Goal: Information Seeking & Learning: Check status

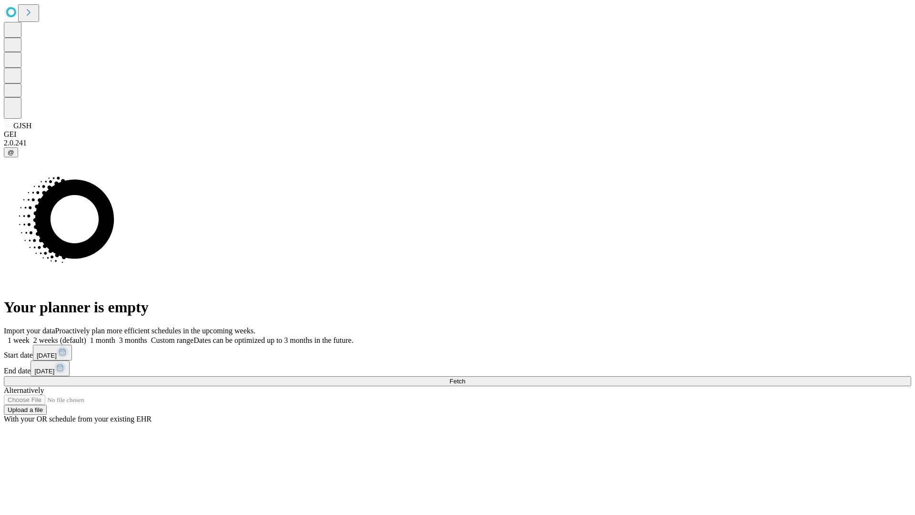
click at [465, 378] on span "Fetch" at bounding box center [458, 381] width 16 height 7
